Goal: Transaction & Acquisition: Subscribe to service/newsletter

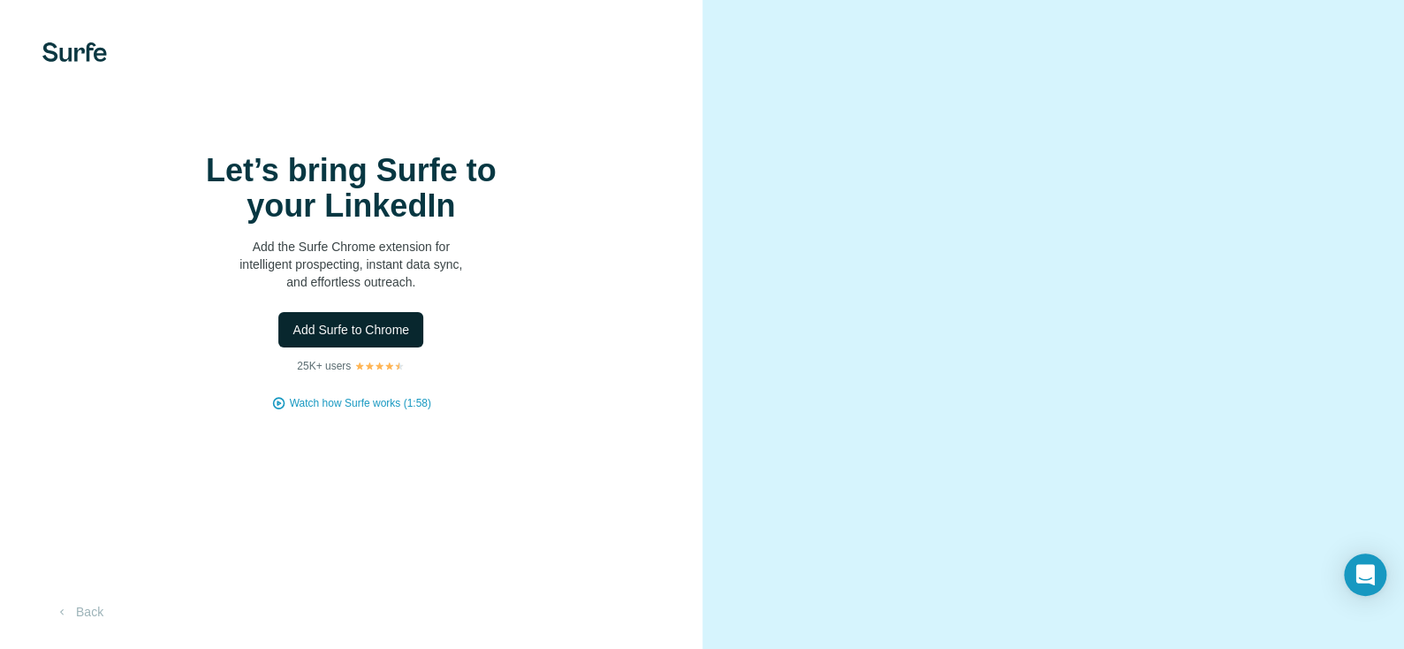
click at [366, 338] on span "Add Surfe to Chrome" at bounding box center [351, 330] width 117 height 18
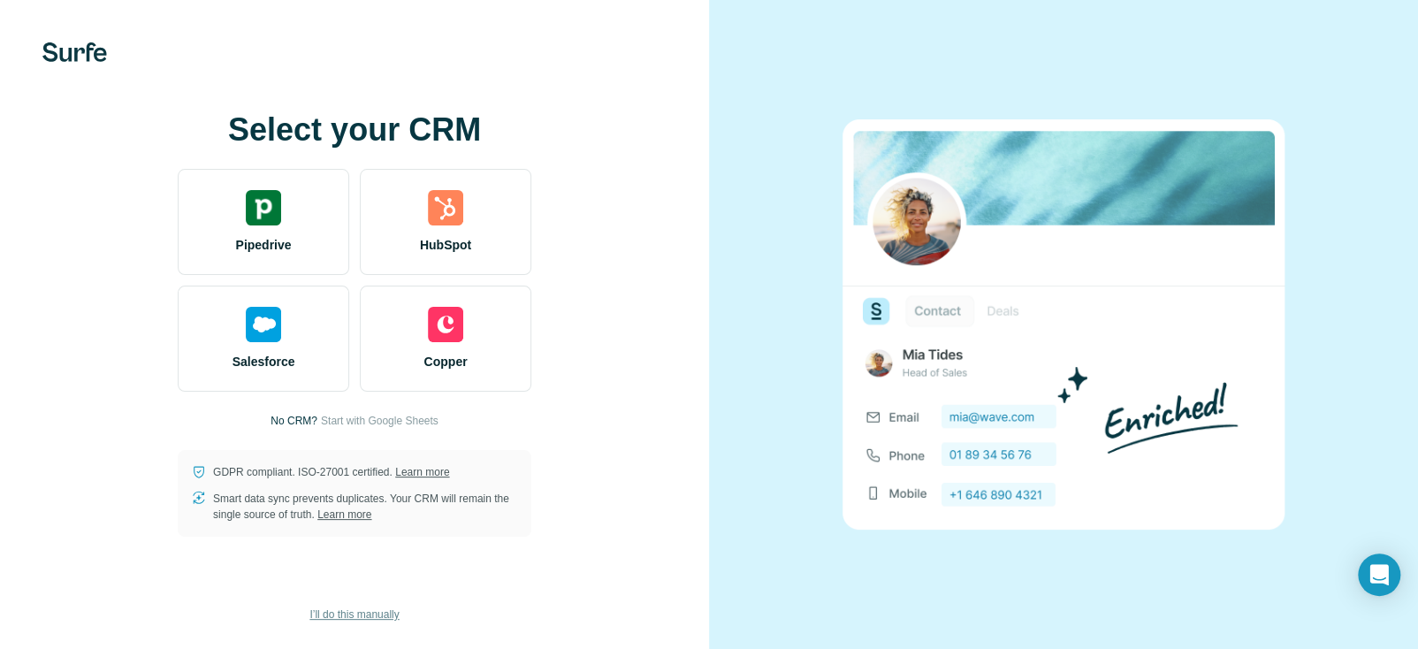
click at [366, 616] on span "I’ll do this manually" at bounding box center [353, 614] width 89 height 16
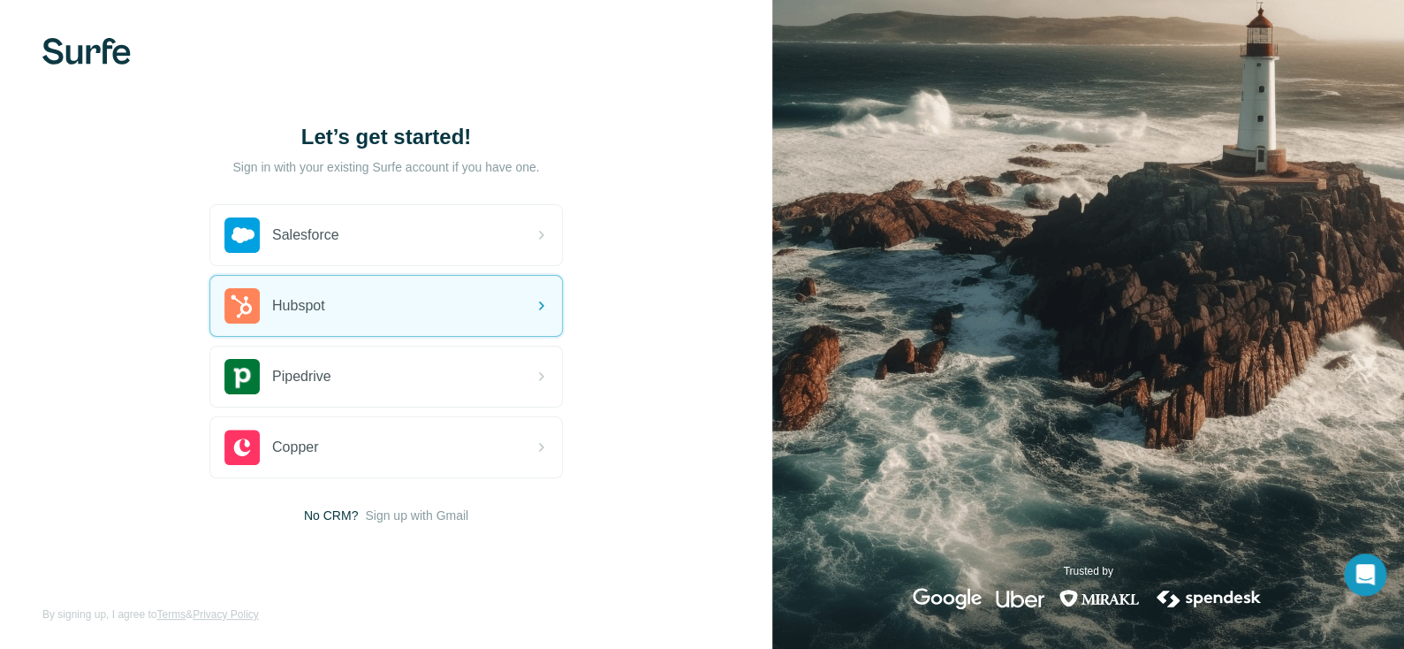
scroll to position [5, 0]
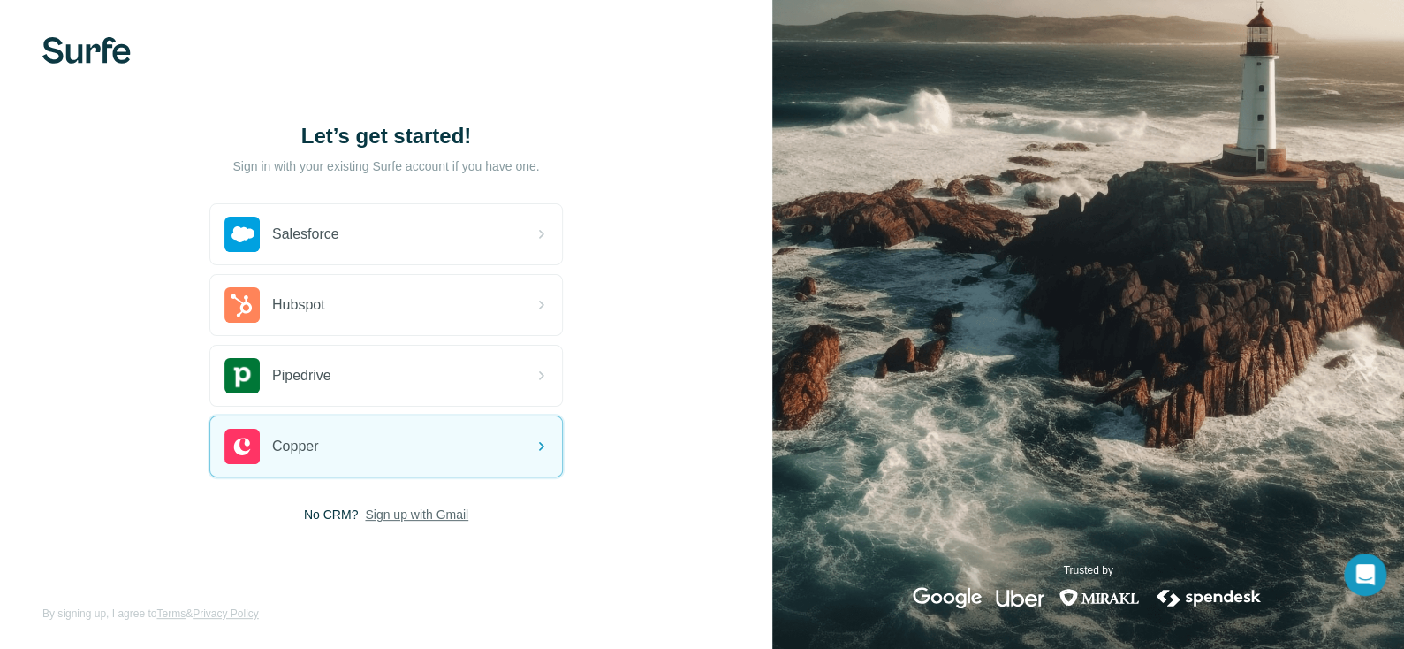
click at [416, 509] on span "Sign up with Gmail" at bounding box center [416, 515] width 103 height 18
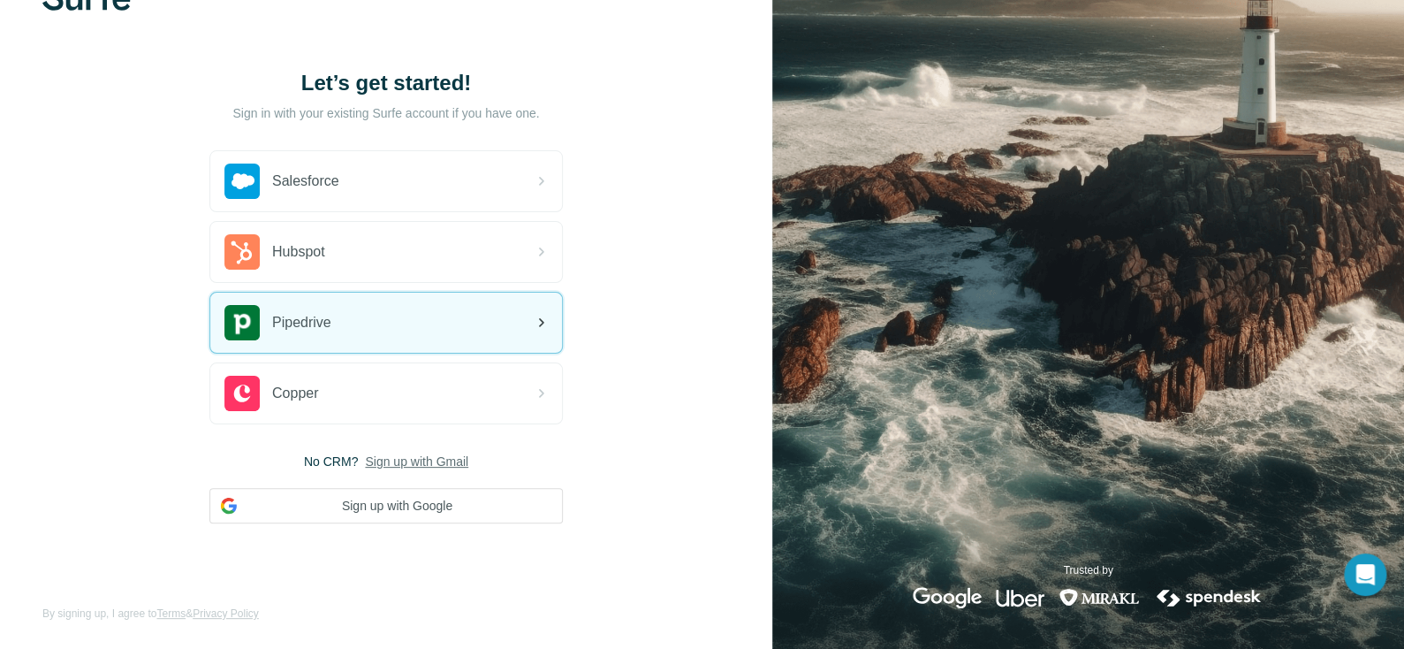
scroll to position [0, 0]
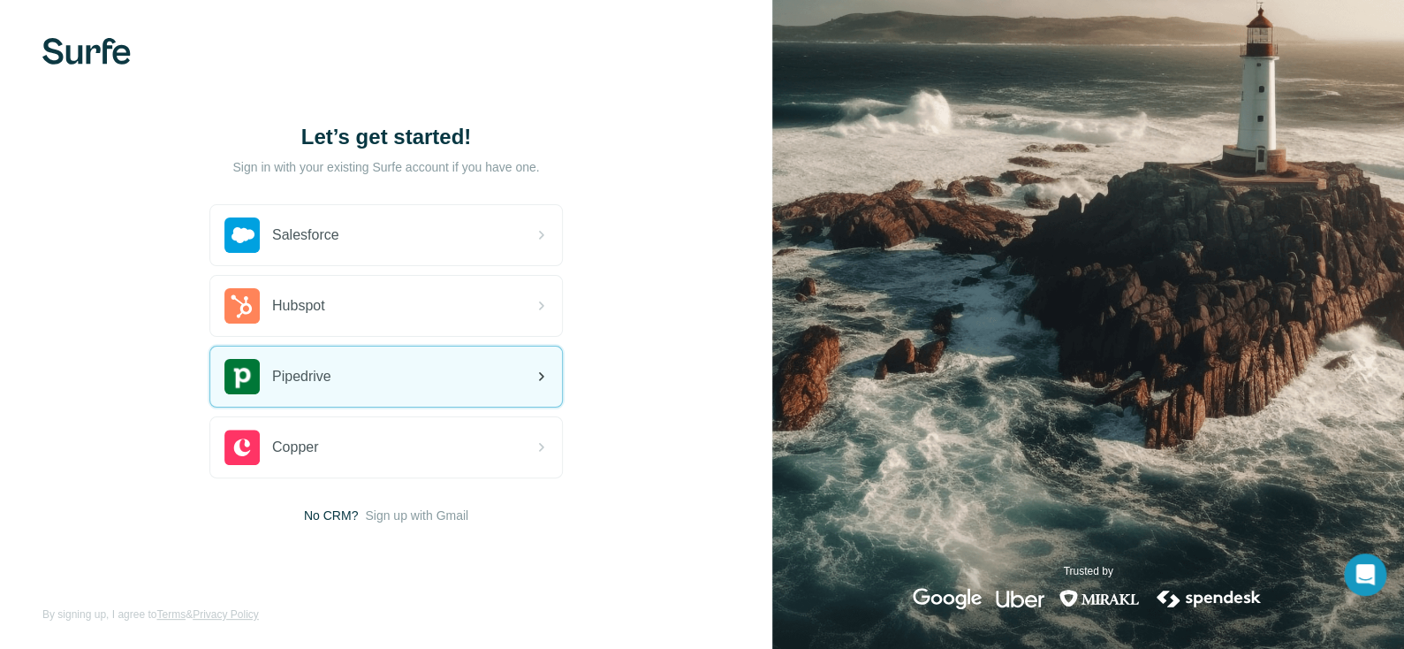
scroll to position [5, 0]
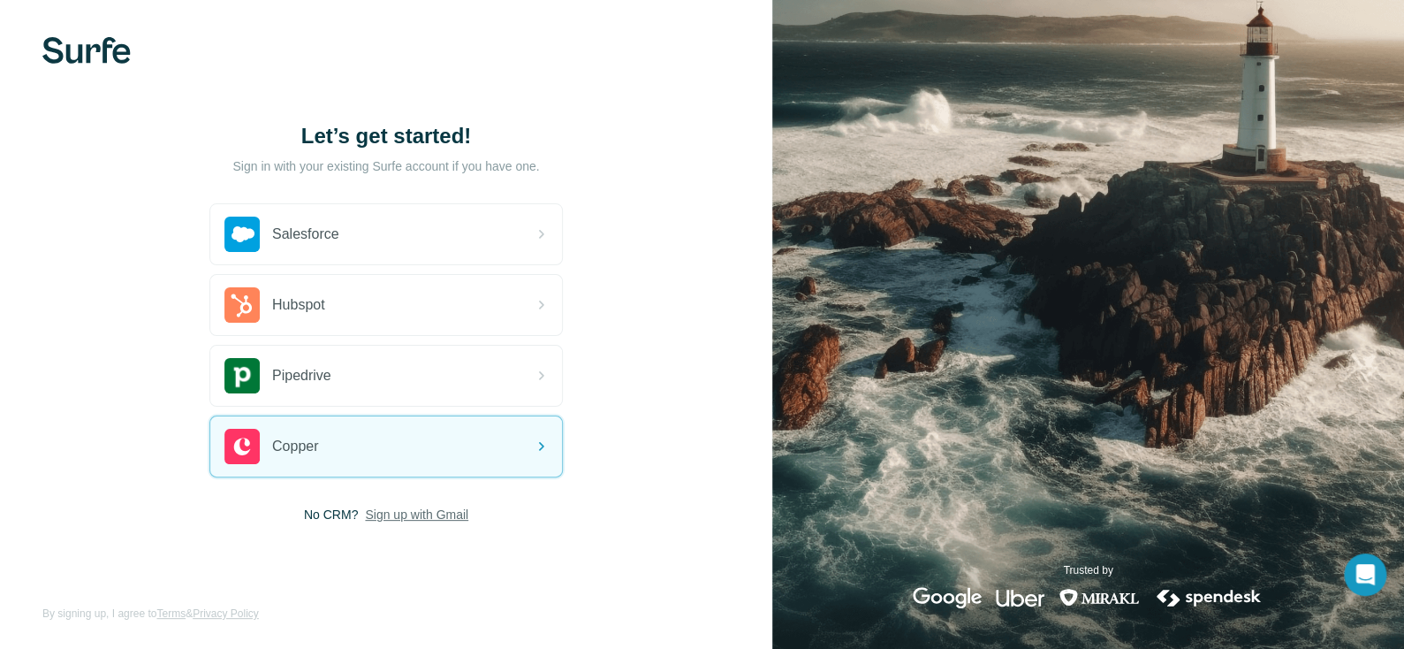
click at [395, 506] on span "Sign up with Gmail" at bounding box center [416, 515] width 103 height 18
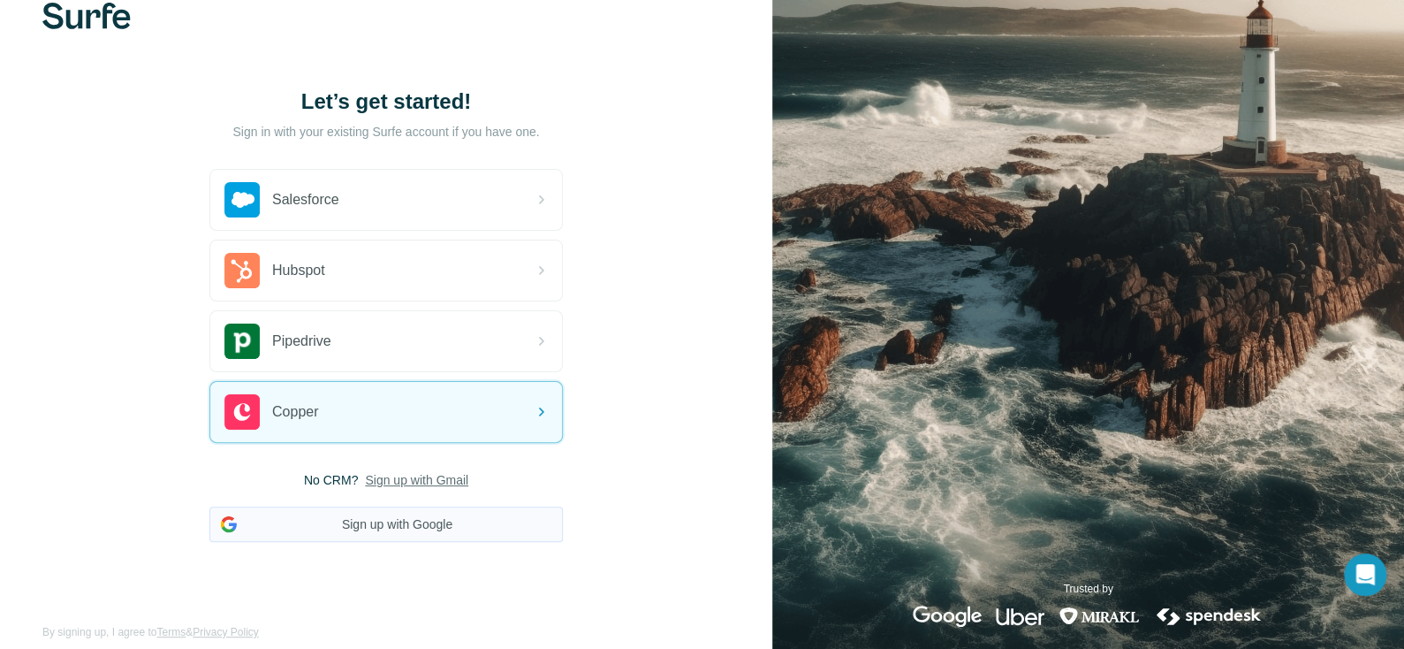
scroll to position [58, 0]
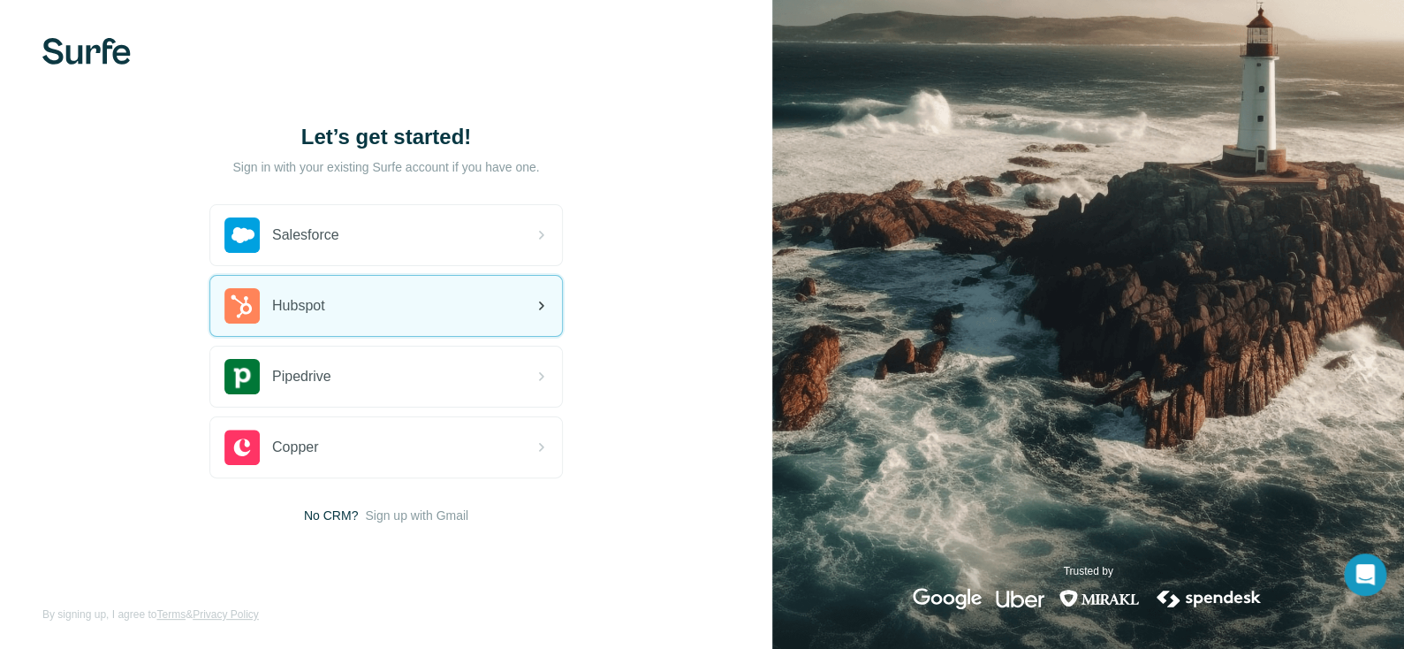
scroll to position [5, 0]
